Goal: Transaction & Acquisition: Purchase product/service

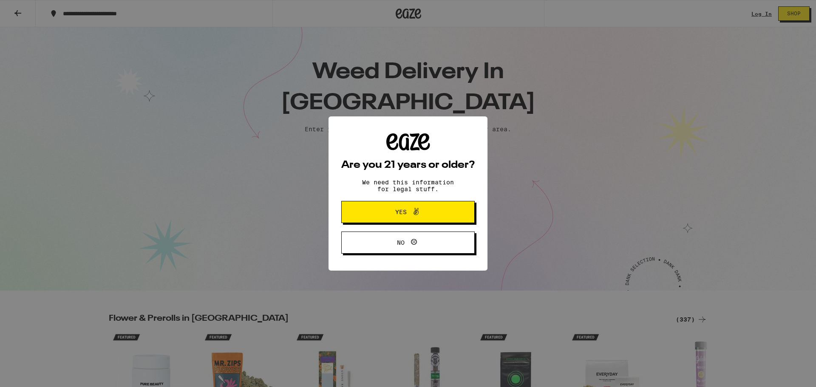
click at [425, 213] on span "Yes" at bounding box center [408, 211] width 65 height 11
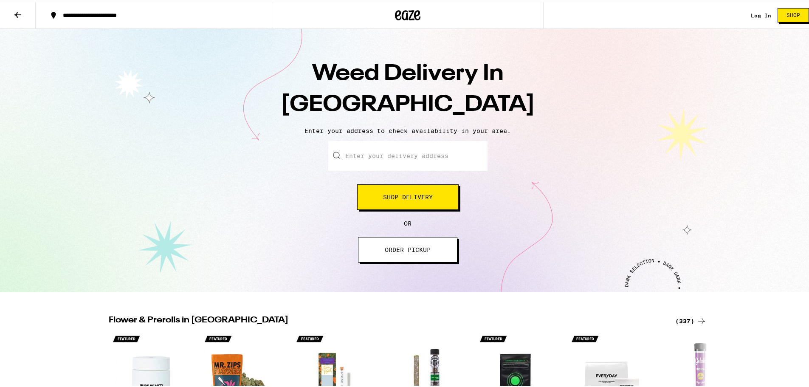
click at [410, 151] on input "Enter your delivery address" at bounding box center [407, 154] width 159 height 30
type input "[STREET_ADDRESS]"
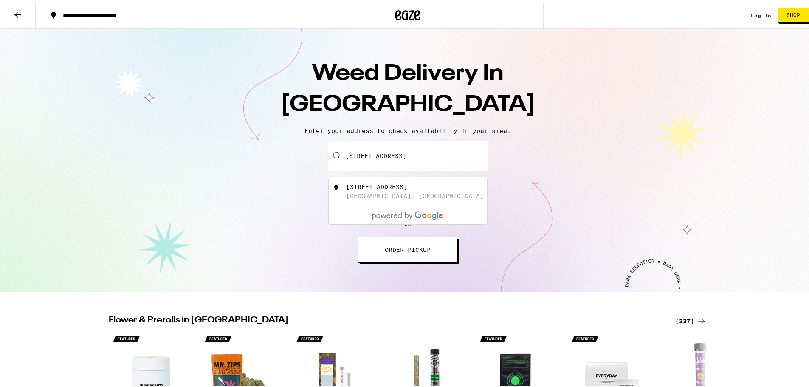
click at [429, 151] on input "[STREET_ADDRESS]" at bounding box center [407, 154] width 159 height 30
click at [567, 142] on div "Enter your delivery address [STREET_ADDRESS][GEOGRAPHIC_DATA][STREET_ADDRESS] S…" at bounding box center [407, 199] width 799 height 121
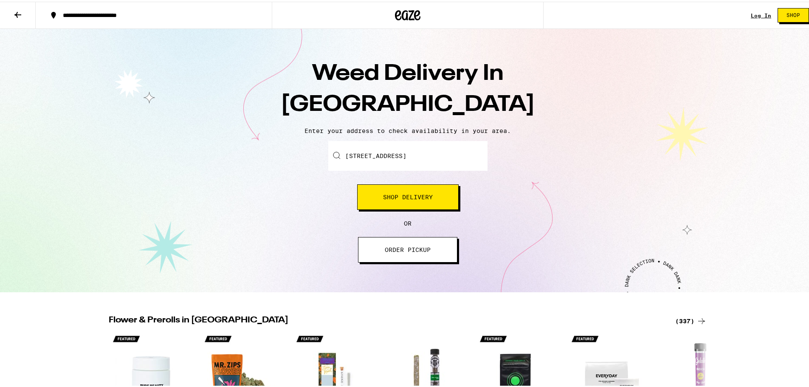
click at [437, 192] on button "Shop Delivery" at bounding box center [408, 195] width 102 height 25
